Goal: Task Accomplishment & Management: Manage account settings

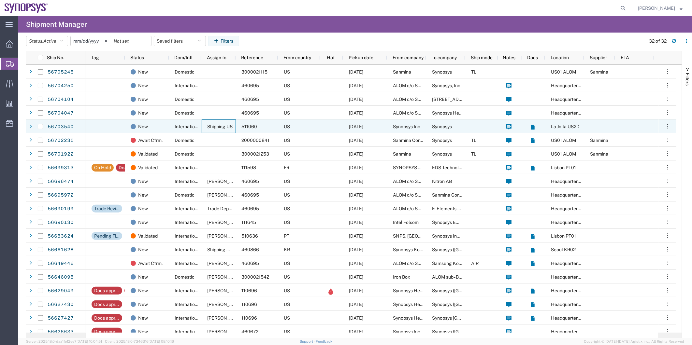
click at [222, 123] on div "Shipping US" at bounding box center [219, 127] width 34 height 14
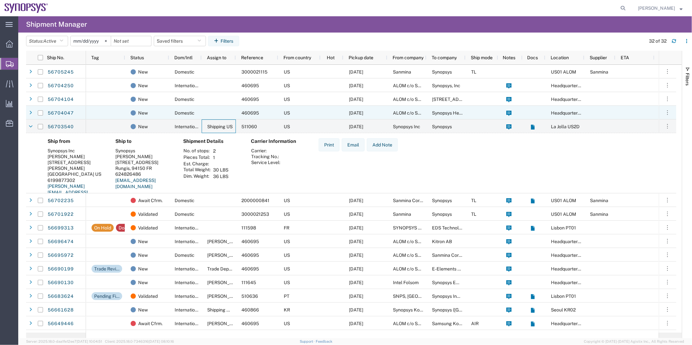
click at [220, 116] on div at bounding box center [219, 113] width 34 height 14
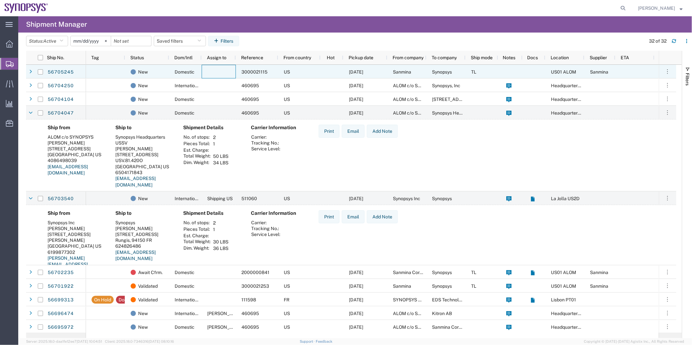
click at [217, 70] on div at bounding box center [219, 72] width 34 height 14
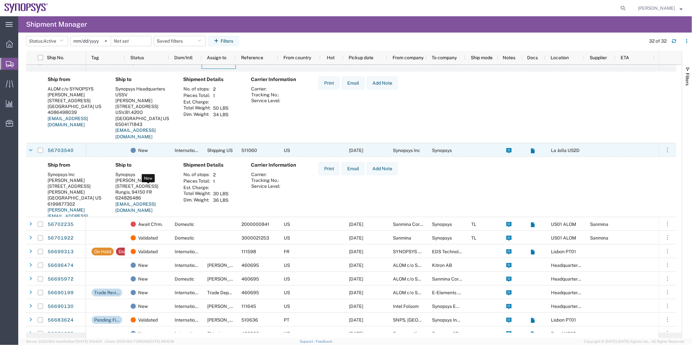
scroll to position [36, 0]
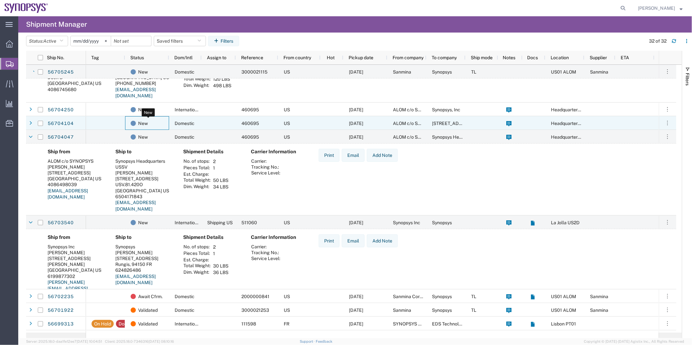
click at [160, 124] on div "New" at bounding box center [148, 124] width 35 height 14
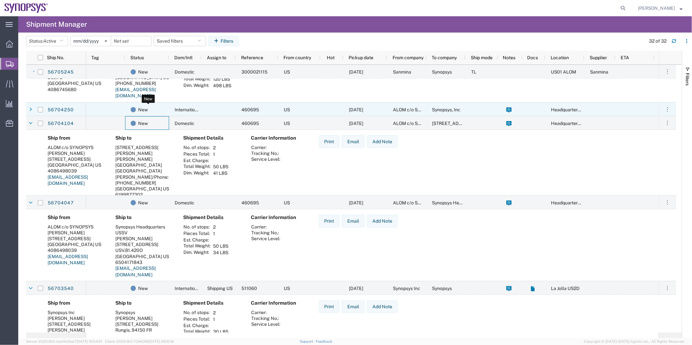
click at [163, 106] on div "New" at bounding box center [148, 110] width 35 height 14
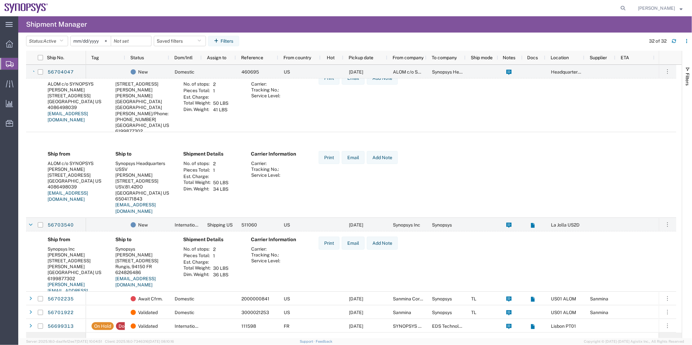
scroll to position [289, 0]
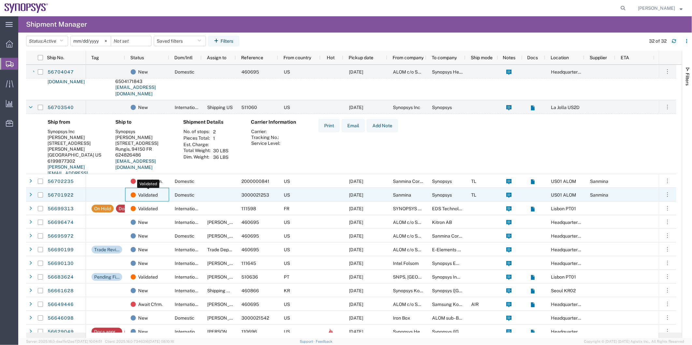
click at [158, 193] on span "Validated" at bounding box center [148, 195] width 20 height 14
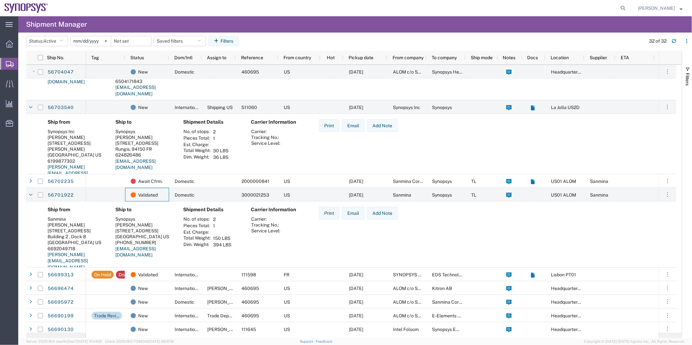
click at [619, 9] on form at bounding box center [623, 8] width 10 height 16
click at [624, 8] on icon at bounding box center [622, 8] width 9 height 9
click at [507, 7] on input "search" at bounding box center [519, 8] width 198 height 16
type input "56701776"
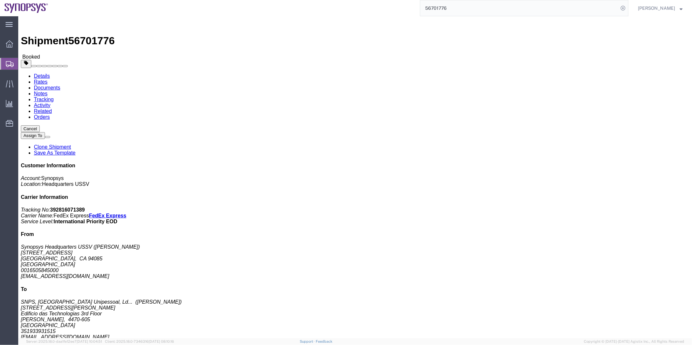
click link "Documents"
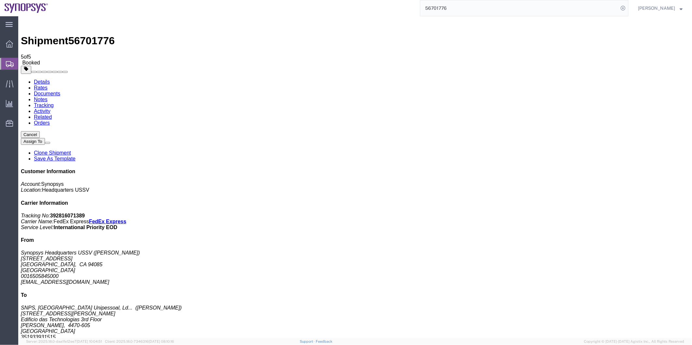
drag, startPoint x: 57, startPoint y: 101, endPoint x: 52, endPoint y: 92, distance: 9.8
click at [0, 0] on span "Shipment Manager" at bounding box center [0, 0] width 0 height 0
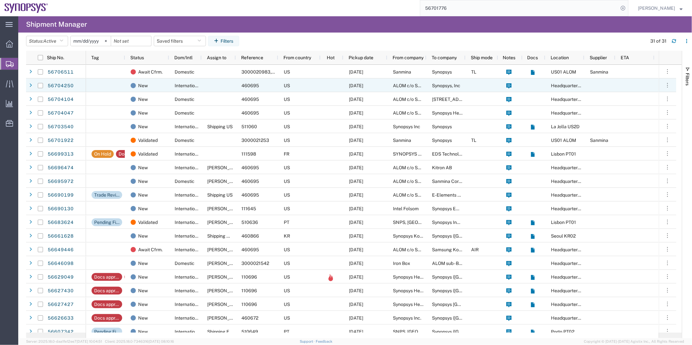
click at [192, 87] on span "International" at bounding box center [188, 85] width 27 height 5
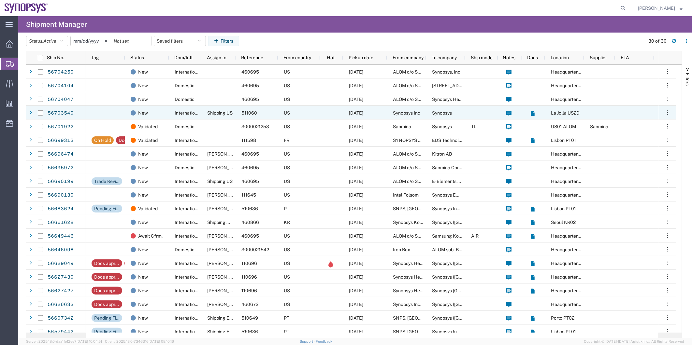
click at [176, 108] on div "International" at bounding box center [185, 113] width 33 height 14
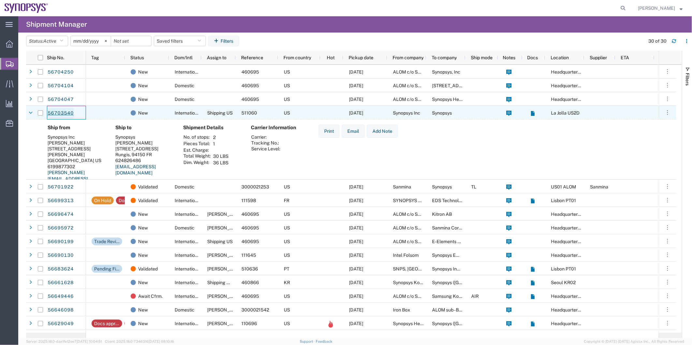
click at [58, 114] on link "56703540" at bounding box center [60, 113] width 27 height 10
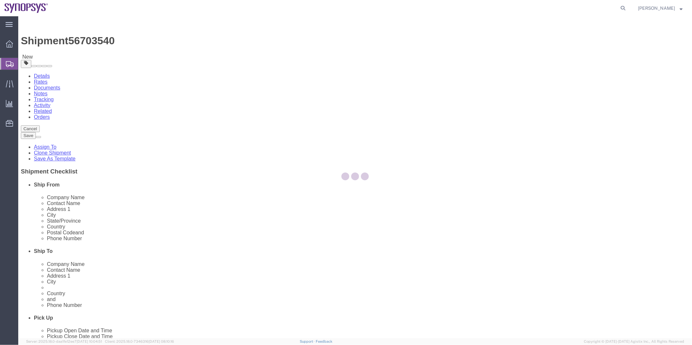
select select "63192"
select select
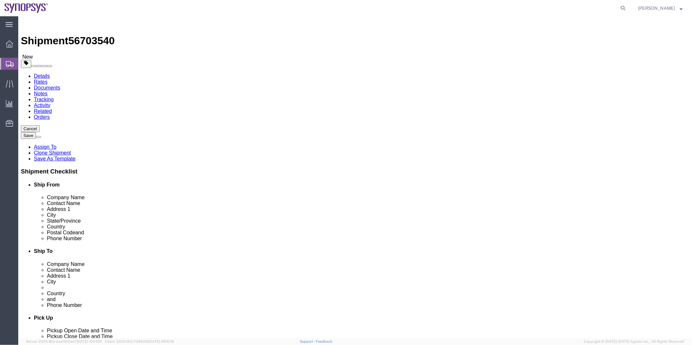
click link "Package Information"
click at [0, 0] on span "Shipment Manager" at bounding box center [0, 0] width 0 height 0
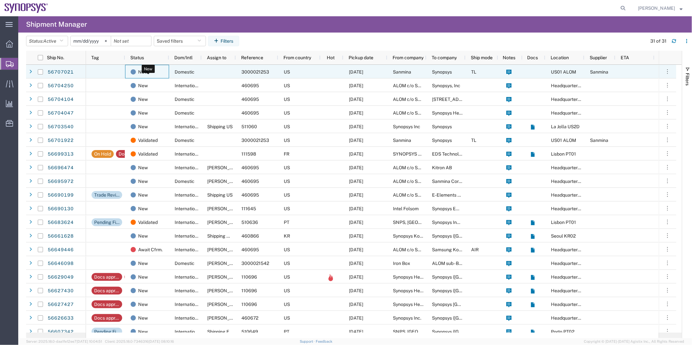
click at [163, 74] on div "New" at bounding box center [148, 72] width 35 height 14
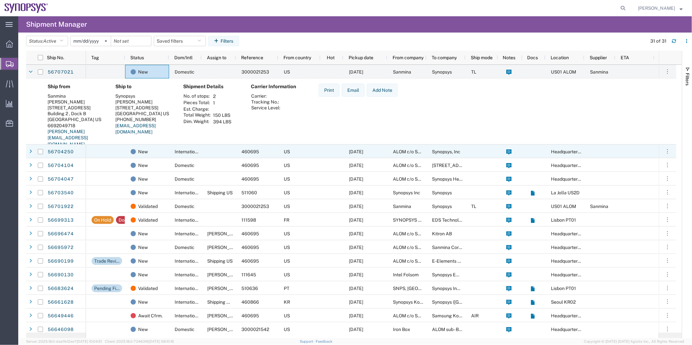
click at [119, 151] on div at bounding box center [105, 152] width 39 height 14
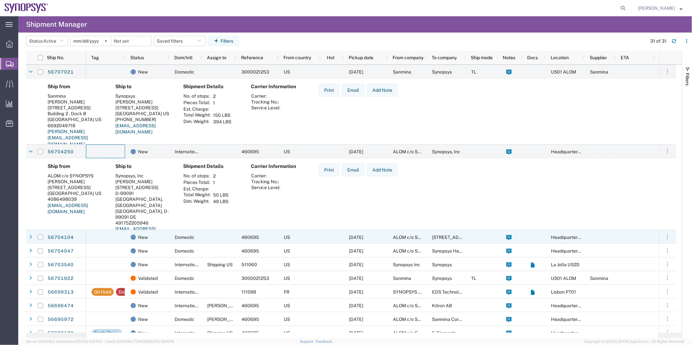
click at [110, 238] on div at bounding box center [105, 237] width 39 height 14
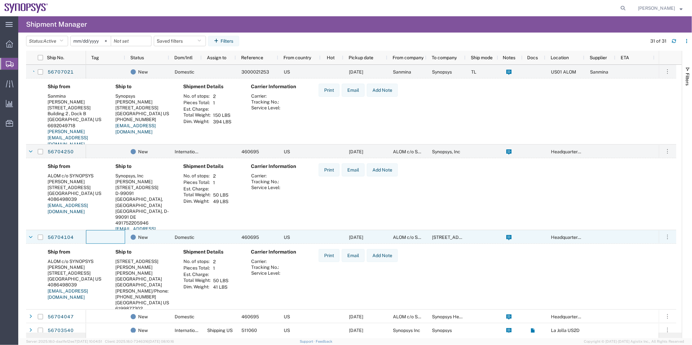
scroll to position [72, 0]
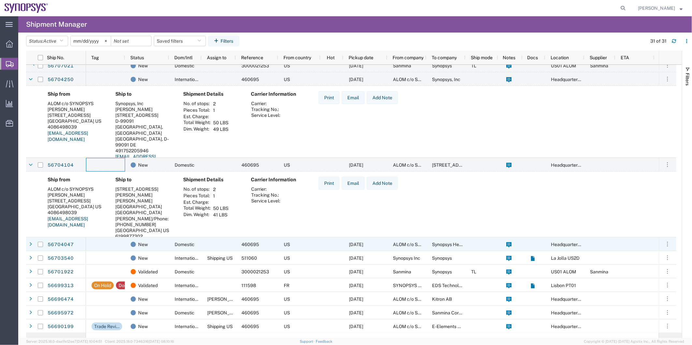
click at [100, 243] on div at bounding box center [105, 244] width 39 height 14
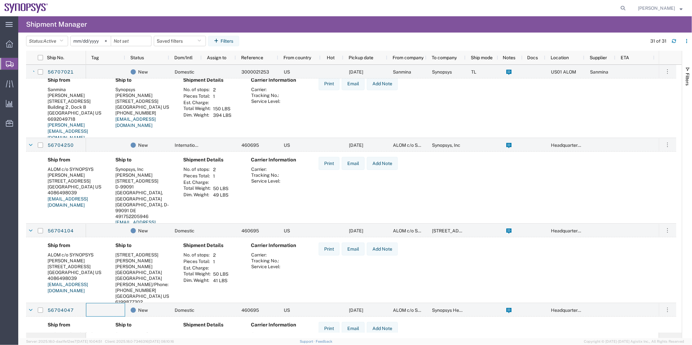
scroll to position [0, 0]
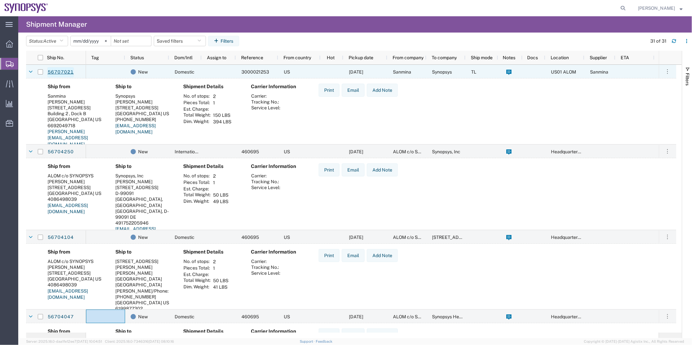
click at [56, 72] on link "56707021" at bounding box center [60, 72] width 27 height 10
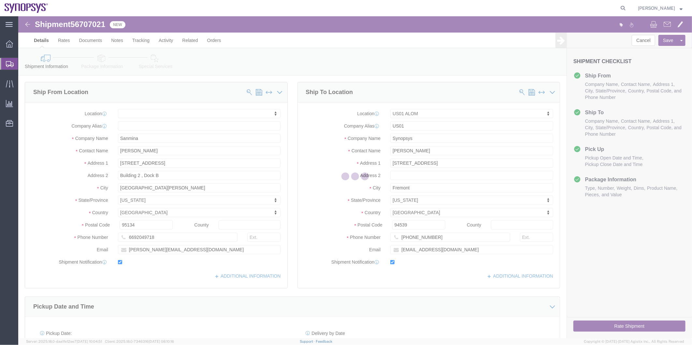
select select
select select "65511"
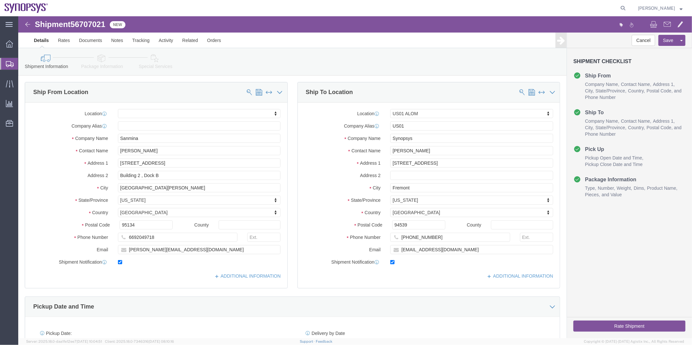
click icon
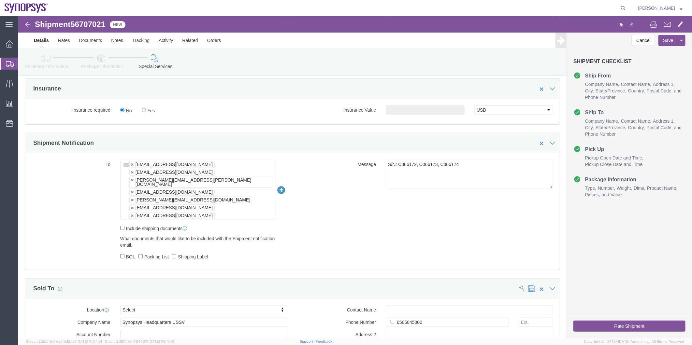
scroll to position [362, 0]
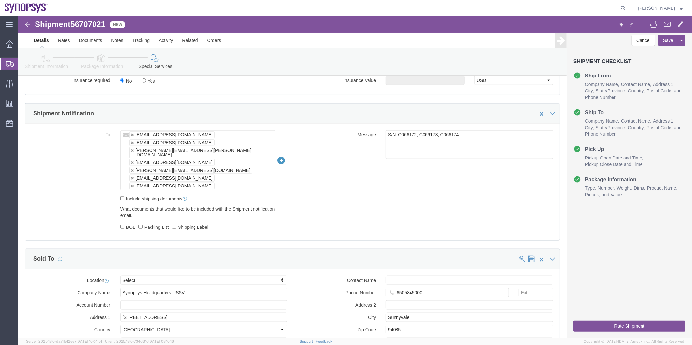
click div "Include shipping documents"
click input "Include shipping documents"
checkbox input "true"
click div "What documents that would like to be included with the Shipment notification em…"
click label "BOL"
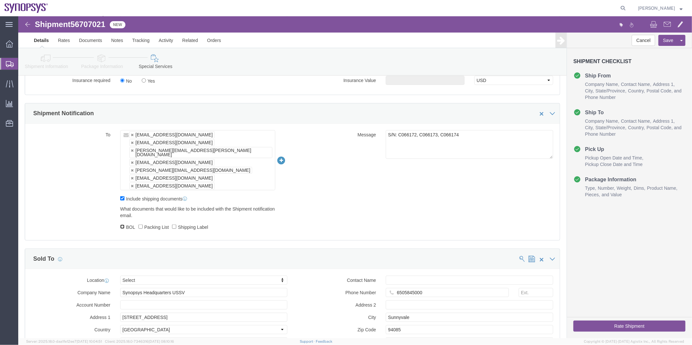
click input "BOL"
checkbox input "true"
click label "Packing List"
click input "Packing List"
checkbox input "true"
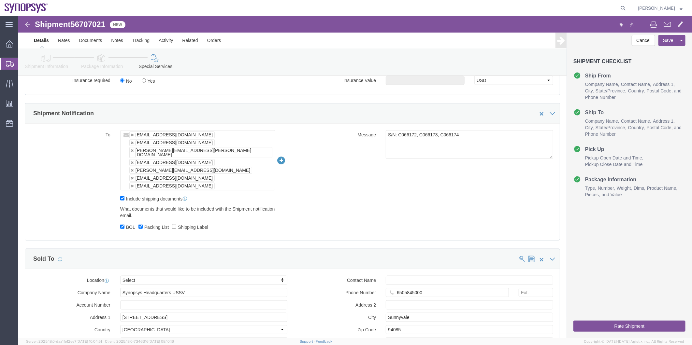
click label "Shipping Label"
click input "Shipping Label"
checkbox input "true"
click icon
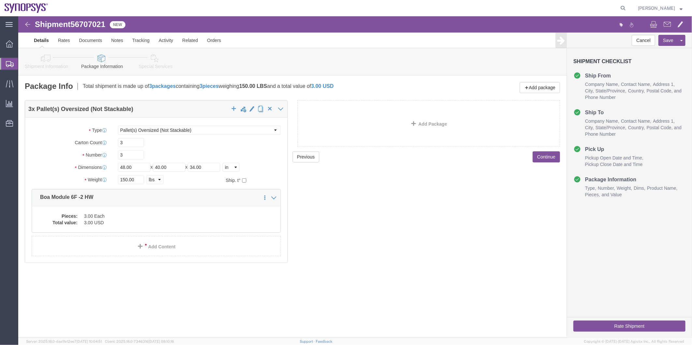
click div "Shipment Information Package Information Special Services"
click icon
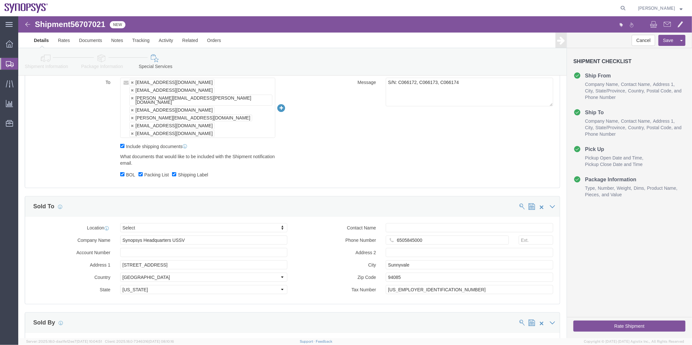
scroll to position [362, 0]
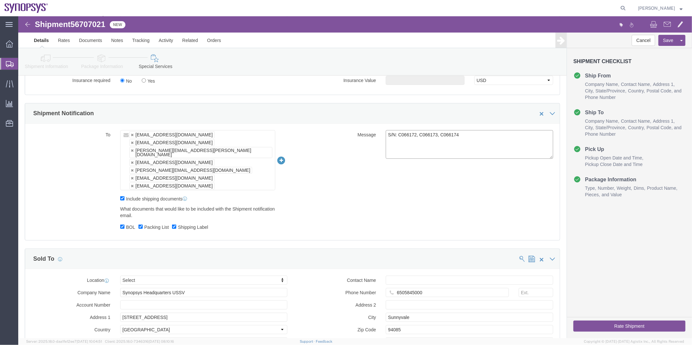
drag, startPoint x: 382, startPoint y: 126, endPoint x: 325, endPoint y: 128, distance: 57.7
click div "Message S/N: C066172, C066173, C066174"
type textarea "Please see attached. -[GEOGRAPHIC_DATA]"
click button "Rate Shipment"
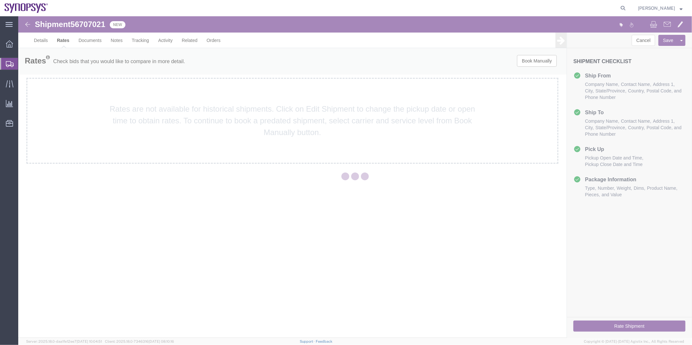
scroll to position [0, 0]
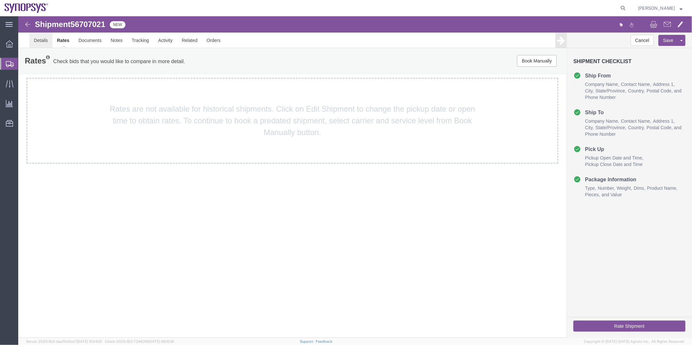
click at [35, 36] on link "Details" at bounding box center [40, 40] width 23 height 16
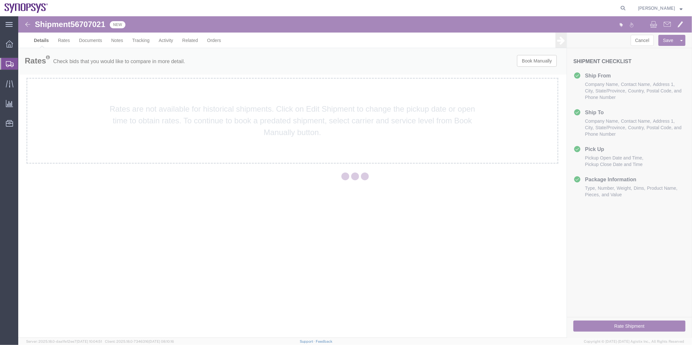
select select "65511"
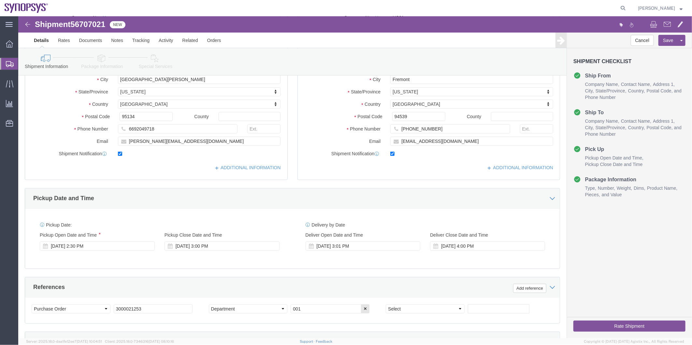
scroll to position [217, 0]
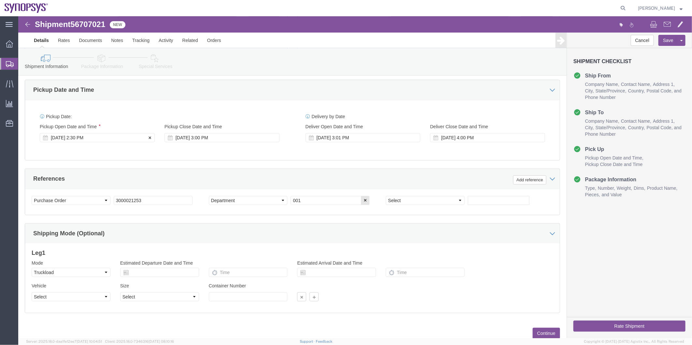
click div "[DATE] 2:30 PM"
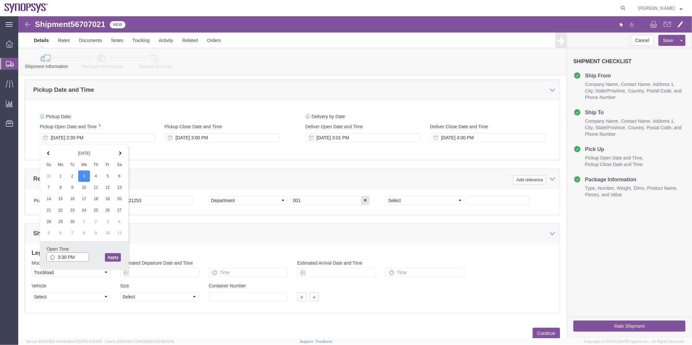
type input "3:30 PM"
click button "Apply"
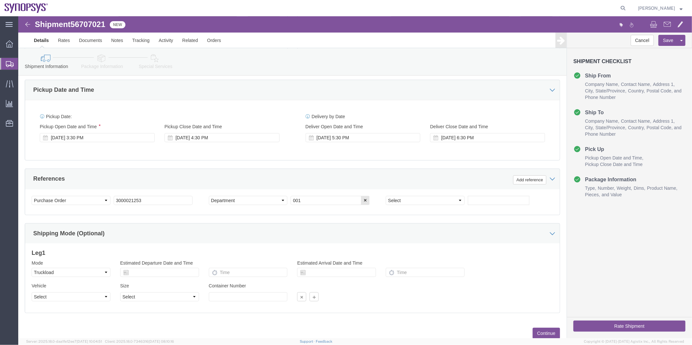
click link "Special Services"
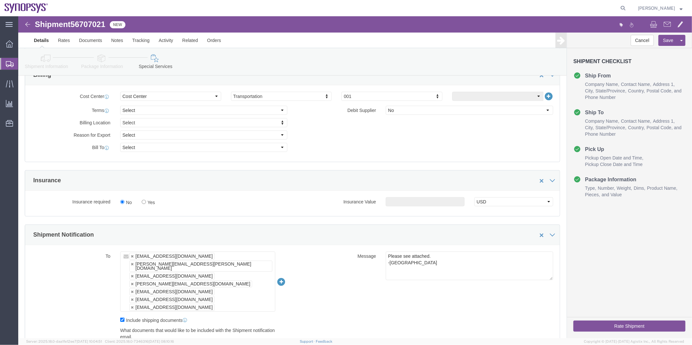
scroll to position [313, 0]
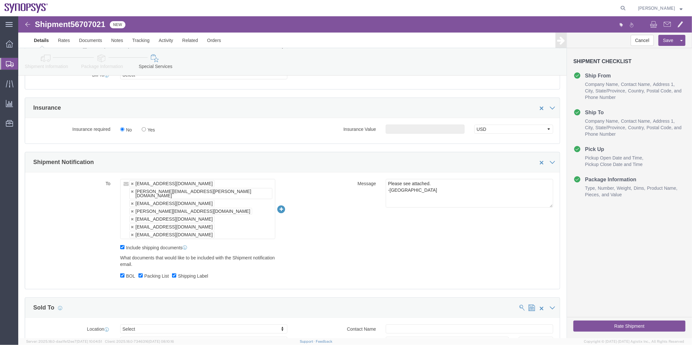
click ul "[EMAIL_ADDRESS][DOMAIN_NAME] [PERSON_NAME][EMAIL_ADDRESS][PERSON_NAME][DOMAIN_N…"
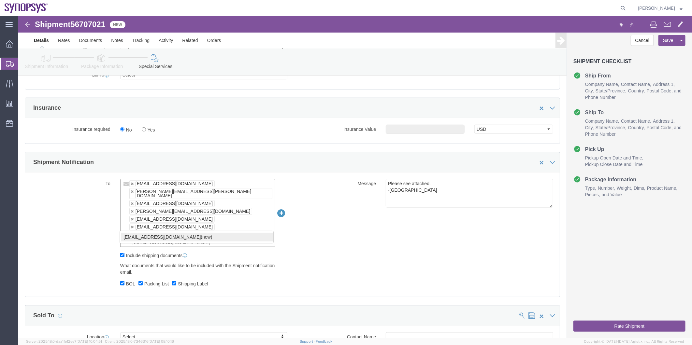
type input "[EMAIL_ADDRESS][DOMAIN_NAME]"
type input "[EMAIL_ADDRESS][DOMAIN_NAME],[PERSON_NAME][DOMAIN_NAME][EMAIL_ADDRESS][PERSON_N…"
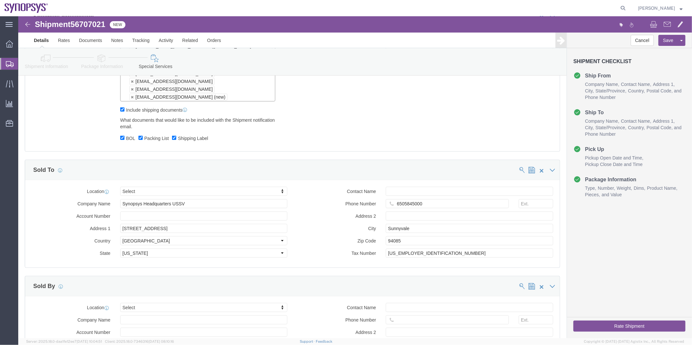
scroll to position [494, 0]
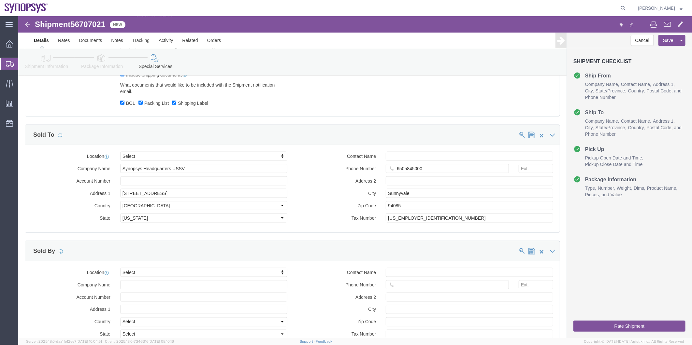
click button "Rate Shipment"
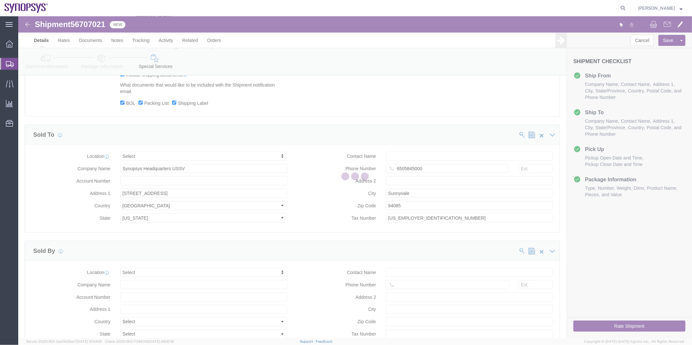
scroll to position [0, 0]
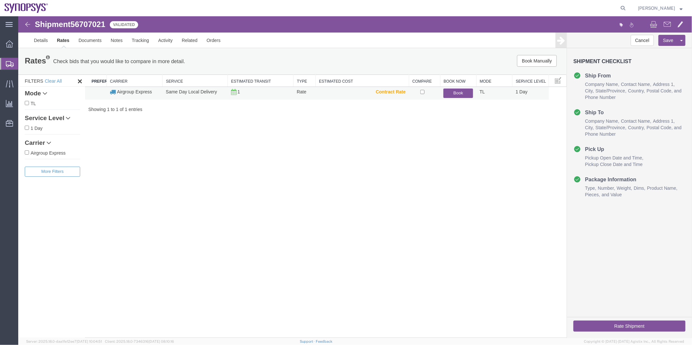
click at [457, 92] on button "Book" at bounding box center [458, 92] width 30 height 9
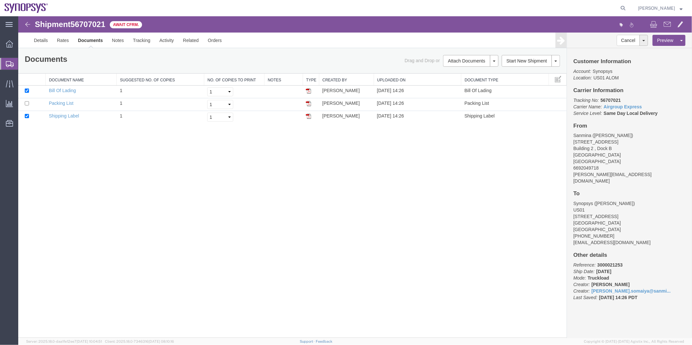
click at [0, 0] on span "Shipment Manager" at bounding box center [0, 0] width 0 height 0
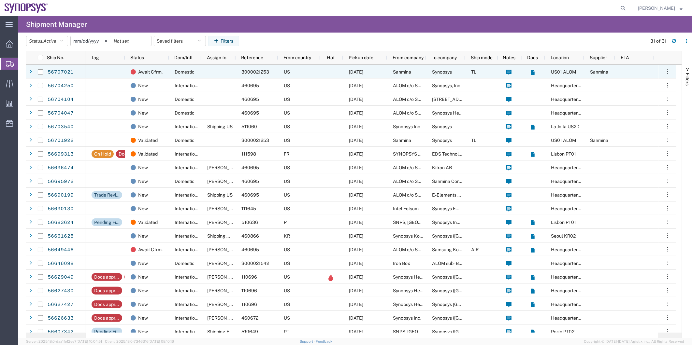
click at [318, 74] on div "US" at bounding box center [299, 72] width 42 height 14
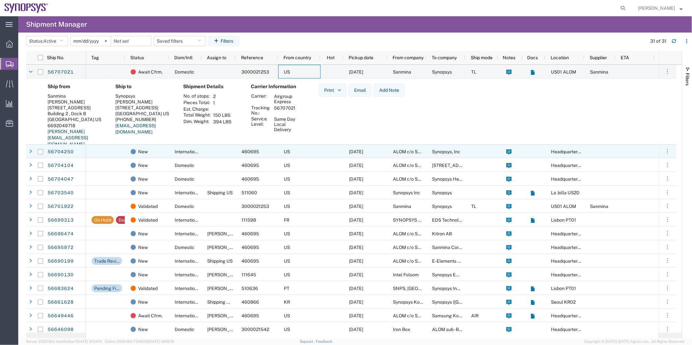
click at [222, 152] on div at bounding box center [219, 152] width 34 height 14
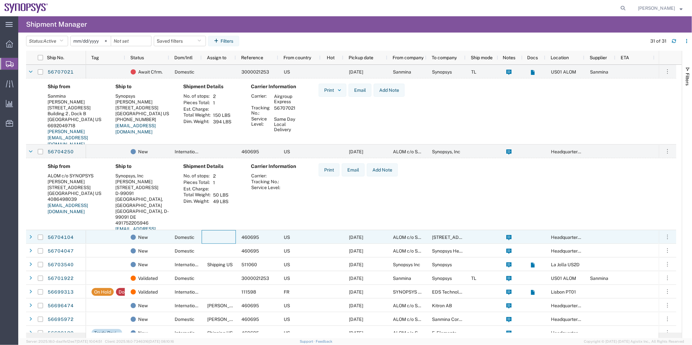
click at [209, 238] on div at bounding box center [219, 237] width 34 height 14
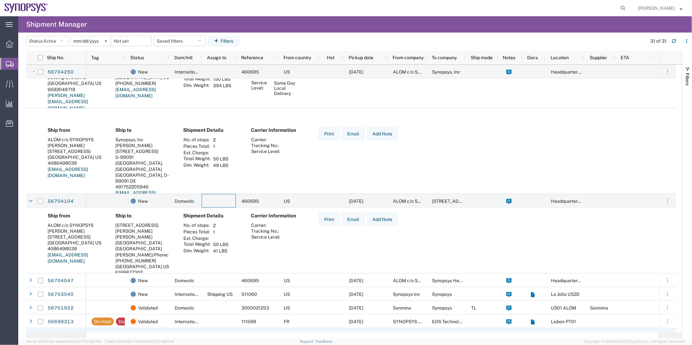
scroll to position [145, 0]
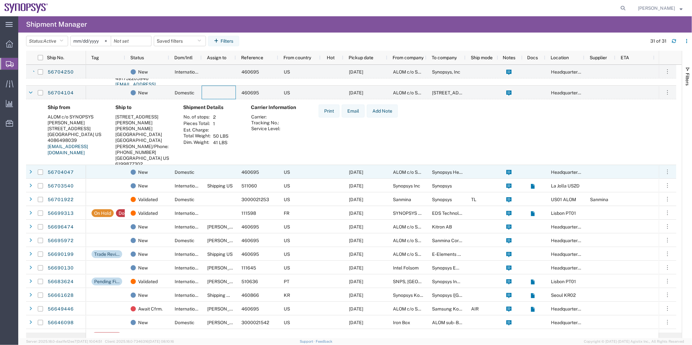
click at [218, 173] on div at bounding box center [219, 172] width 34 height 14
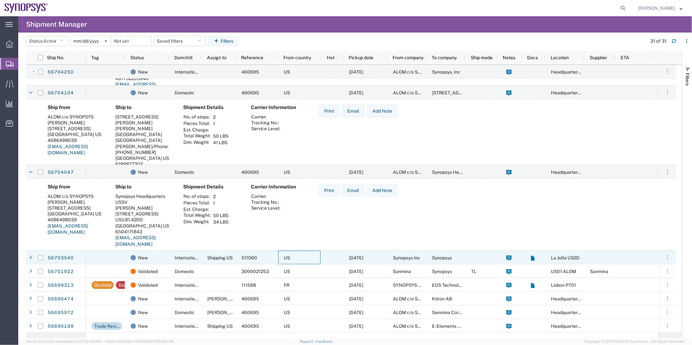
click at [310, 261] on div "US" at bounding box center [299, 258] width 42 height 14
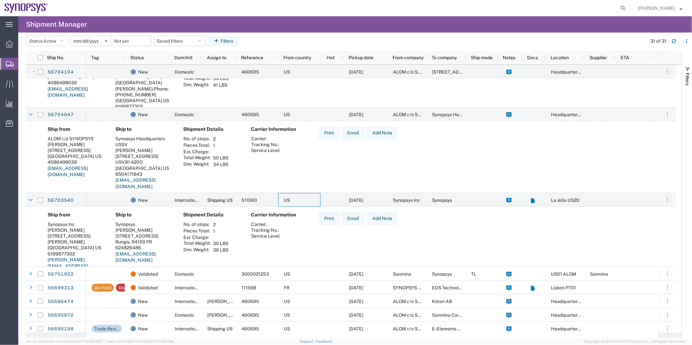
scroll to position [217, 0]
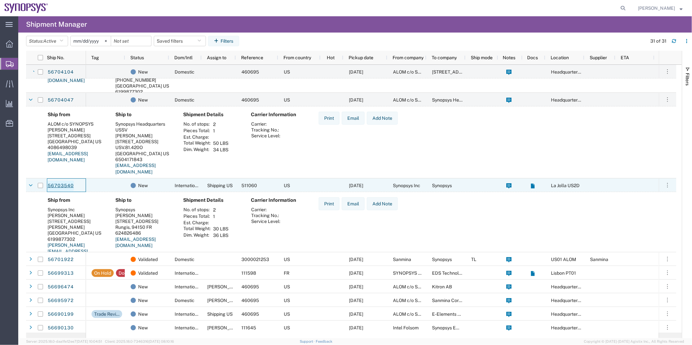
click at [60, 181] on link "56703540" at bounding box center [60, 186] width 27 height 10
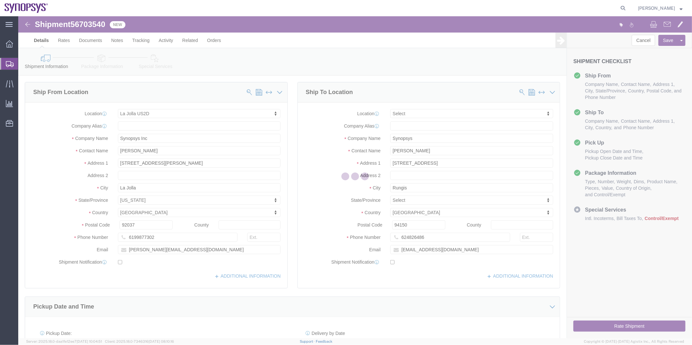
select select "63192"
select select
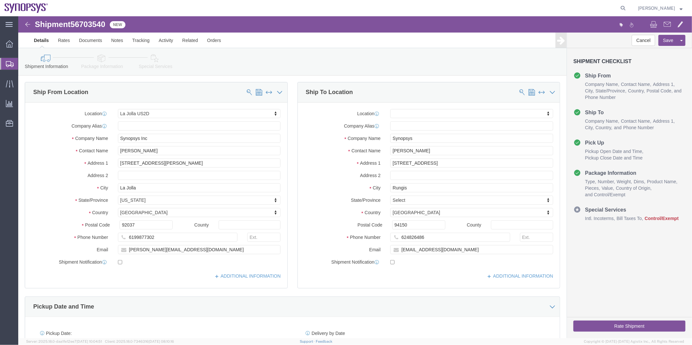
click link "Package Information"
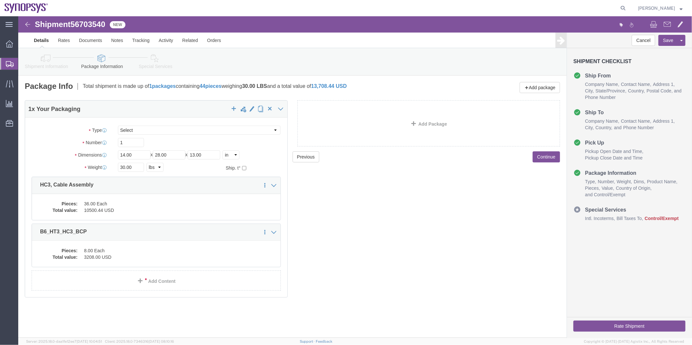
click span "56703540"
copy span "56703540"
click link "Shipment Information"
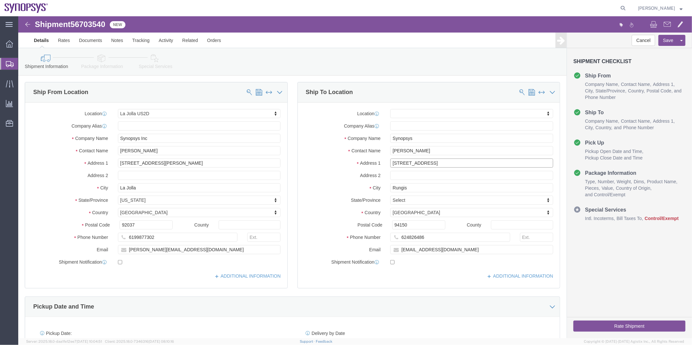
drag, startPoint x: 413, startPoint y: 148, endPoint x: 334, endPoint y: 152, distance: 79.6
click div "Location My Profile Location [GEOGRAPHIC_DATA] DE04 Agrate Brianza IT01 [GEOGRA…"
drag, startPoint x: 389, startPoint y: 137, endPoint x: 358, endPoint y: 142, distance: 32.0
click div "Location My Profile Location [GEOGRAPHIC_DATA] DE04 Agrate Brianza IT01 [GEOGRA…"
drag, startPoint x: 416, startPoint y: 135, endPoint x: 388, endPoint y: 138, distance: 28.2
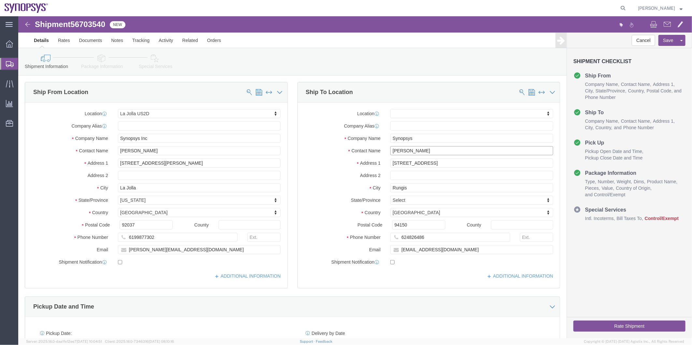
click input "[PERSON_NAME]"
drag, startPoint x: 443, startPoint y: 223, endPoint x: 356, endPoint y: 227, distance: 86.7
click div "Phone Number [PHONE_NUMBER]"
click icon
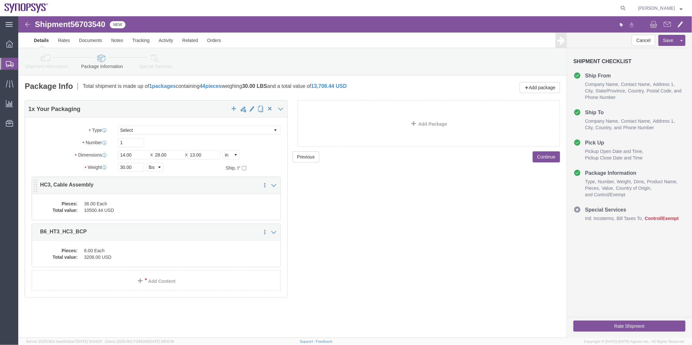
click dd "36.00 Each"
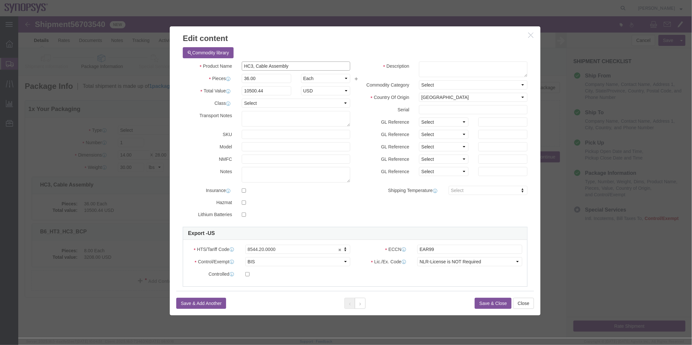
drag, startPoint x: 282, startPoint y: 53, endPoint x: 189, endPoint y: 57, distance: 93.2
click div "Product Name HC3, Cable Assembly Pieces 36.00 Select Bag Barrels 100Board Feet …"
click div "Save & Add Another Save & Close Close"
click button
drag, startPoint x: 283, startPoint y: 48, endPoint x: 207, endPoint y: 54, distance: 75.8
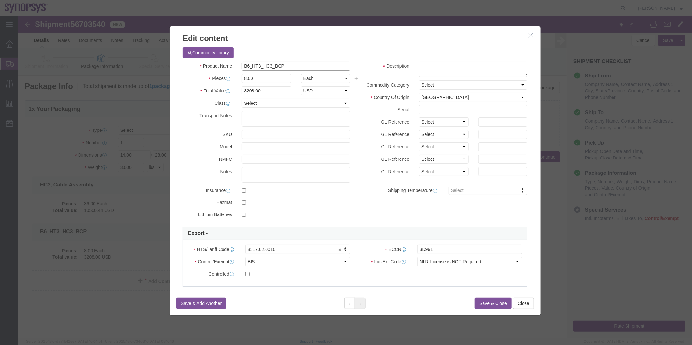
click div "Product Name B6_HT3_HC3_BCP Pieces 8.00 Select Bag Barrels 100Board Feet Bottle…"
click button "Save & Close"
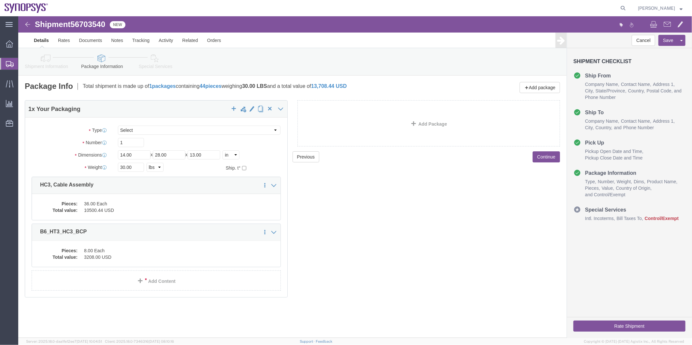
click icon
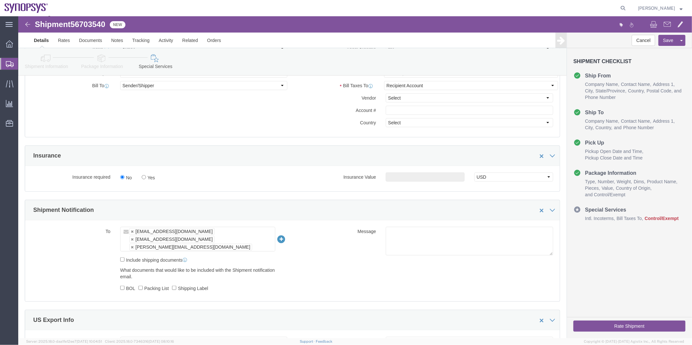
scroll to position [362, 0]
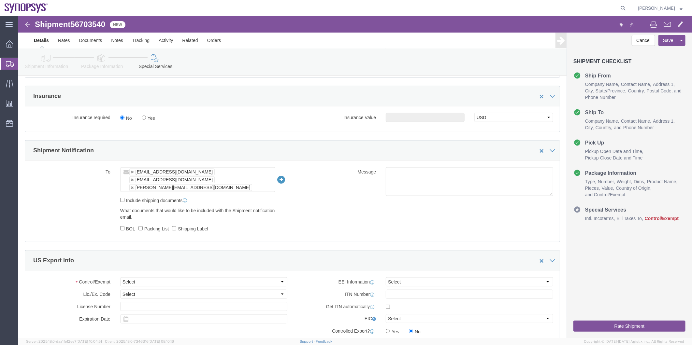
click label "Include shipping documents"
click input "Include shipping documents"
checkbox input "true"
click label "BOL"
click input "BOL"
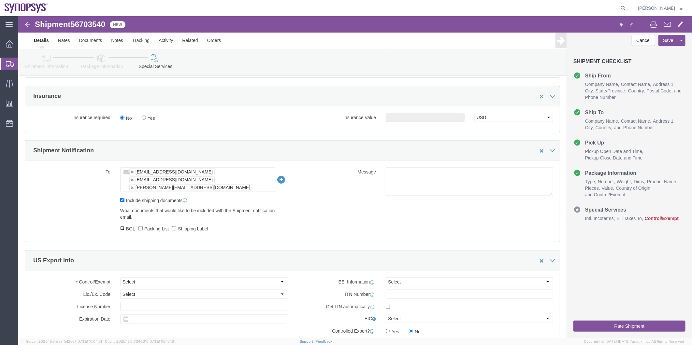
checkbox input "true"
click label "Packing List"
click input "Packing List"
checkbox input "true"
click input "Shipping Label"
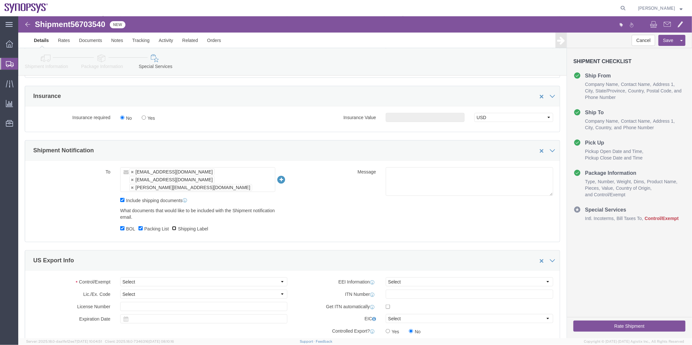
checkbox input "true"
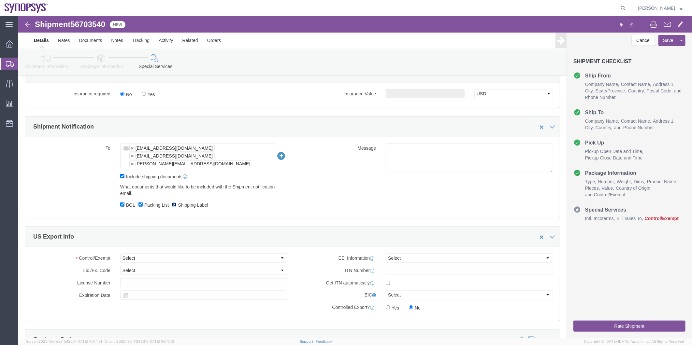
scroll to position [398, 0]
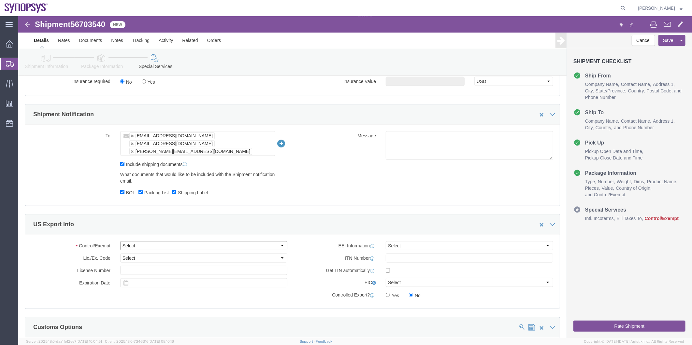
click select "Select ATF BIS DEA EPA FDA FTR ITAR OFAC Other (OPA)"
select select "BIS"
click select "Select ATF BIS DEA EPA FDA FTR ITAR OFAC Other (OPA)"
click select "Select AGR-Agricultural APP-Computers APR-Additional Permissive Exports AVS-Air…"
select select "NLR"
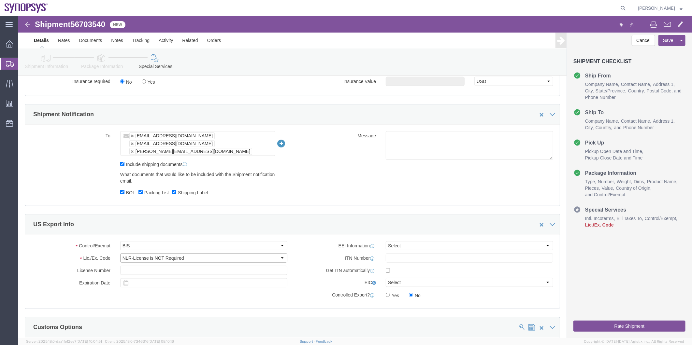
click select "Select AGR-Agricultural APP-Computers APR-Additional Permissive Exports AVS-Air…"
click select "Select AES-Direct EEI Carrier File EEI EEI Exempt"
select select "AESD"
click select "Select AES-Direct EEI Carrier File EEI EEI Exempt"
click input "text"
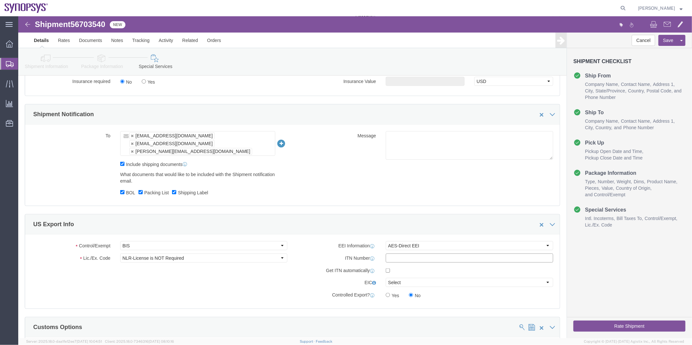
paste input "X20250903811021"
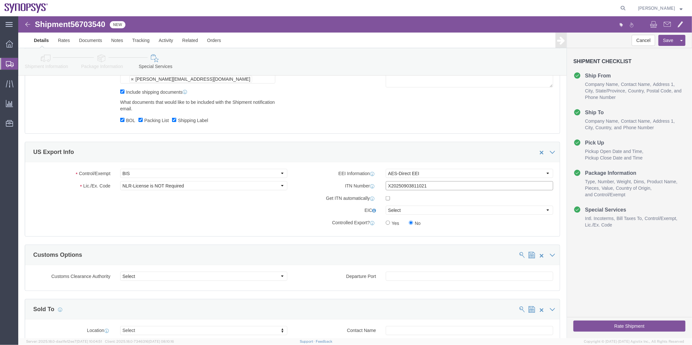
scroll to position [362, 0]
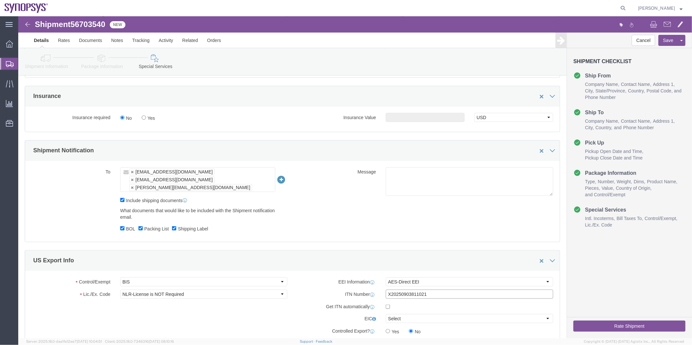
type input "X20250903811021"
click ul "[EMAIL_ADDRESS][DOMAIN_NAME] [PERSON_NAME][EMAIL_ADDRESS][DOMAIN_NAME] [PERSON_…"
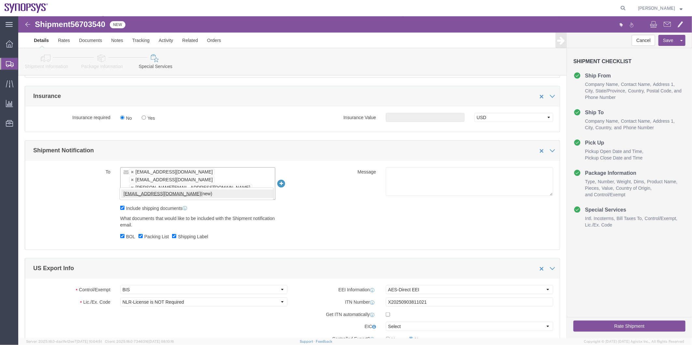
type input "[EMAIL_ADDRESS][DOMAIN_NAME]"
click button "Save"
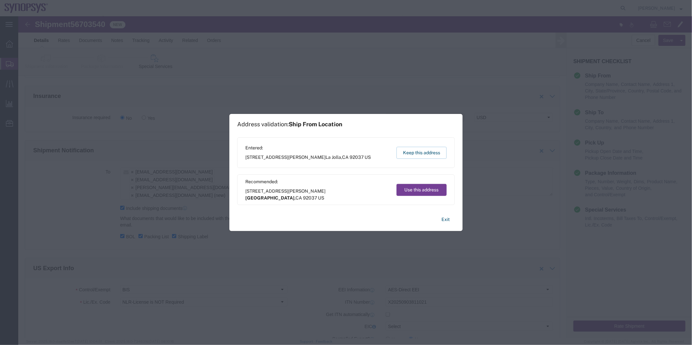
click at [415, 188] on button "Use this address" at bounding box center [421, 190] width 50 height 12
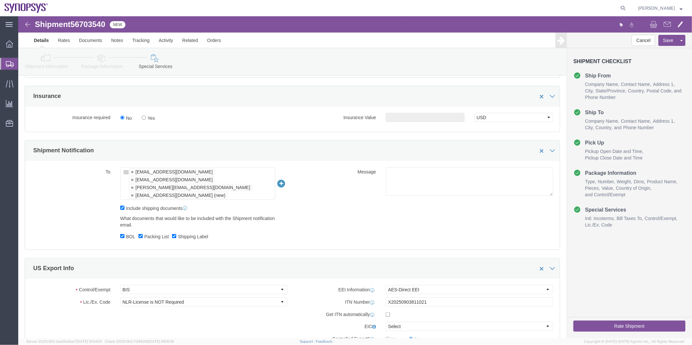
click span "56703540"
drag, startPoint x: 77, startPoint y: 10, endPoint x: 69, endPoint y: 9, distance: 8.2
copy span "56703540"
click link "Documents"
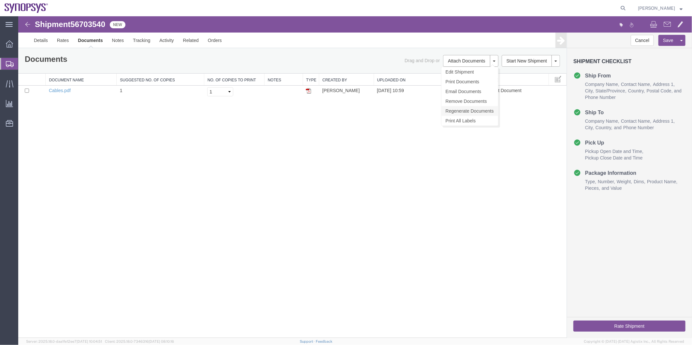
click at [479, 109] on link "Regenerate Documents" at bounding box center [469, 111] width 57 height 10
click at [45, 40] on link "Details" at bounding box center [40, 40] width 23 height 16
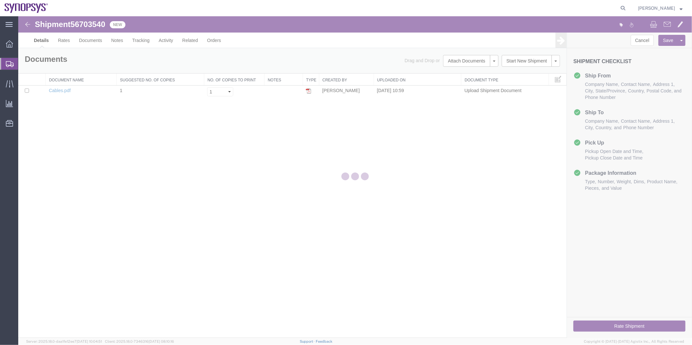
select select "63192"
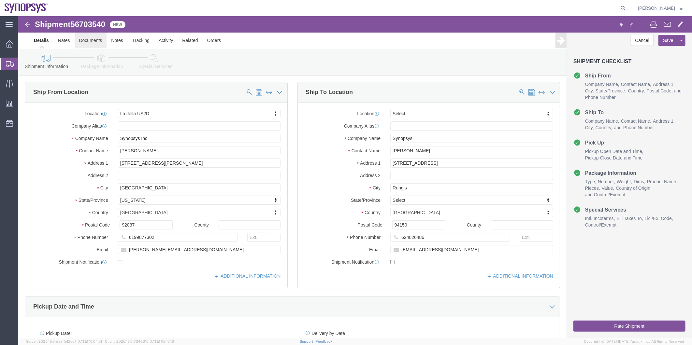
click link "Documents"
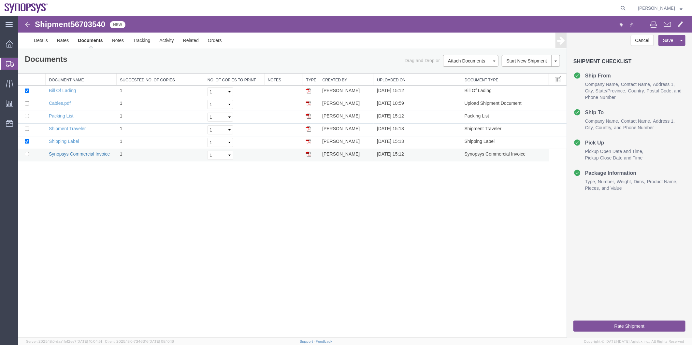
click at [95, 154] on link "Synopsys Commercial Invoice" at bounding box center [79, 153] width 61 height 5
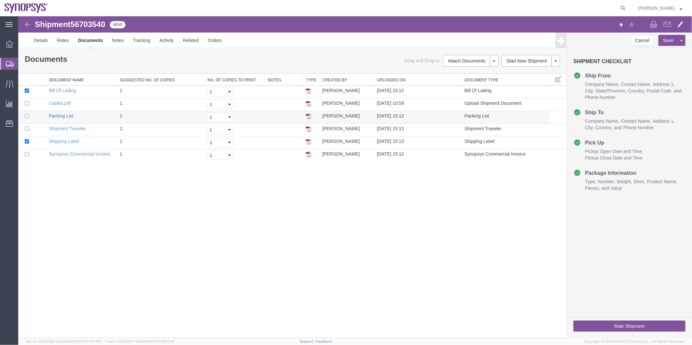
click at [66, 116] on link "Packing List" at bounding box center [61, 115] width 24 height 5
